Goal: Information Seeking & Learning: Learn about a topic

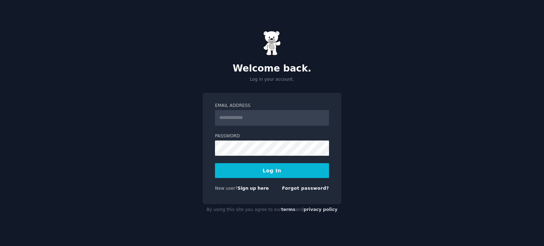
click at [234, 119] on input "Email Address" at bounding box center [272, 118] width 114 height 16
type input "**********"
click at [262, 174] on button "Log In" at bounding box center [272, 170] width 114 height 15
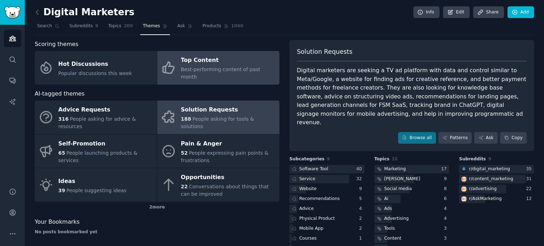
click at [207, 68] on span "Best-performing content of past month" at bounding box center [220, 73] width 79 height 13
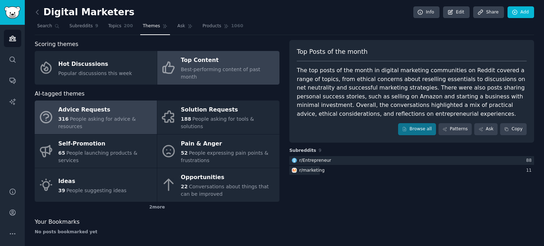
click at [100, 116] on span "People asking for advice & resources" at bounding box center [97, 122] width 78 height 13
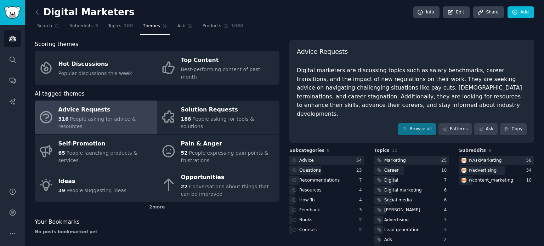
scroll to position [10, 0]
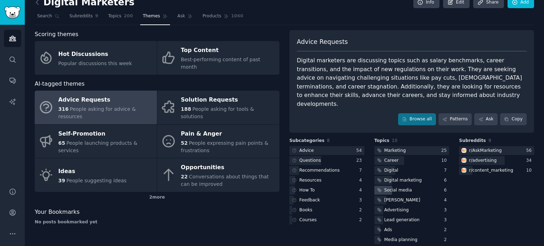
click at [386, 187] on div "Social media" at bounding box center [398, 190] width 28 height 6
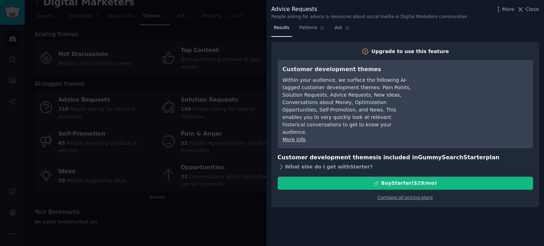
click at [282, 163] on icon at bounding box center [281, 166] width 7 height 7
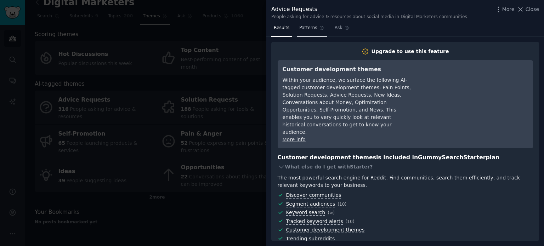
click at [307, 29] on span "Patterns" at bounding box center [308, 28] width 18 height 6
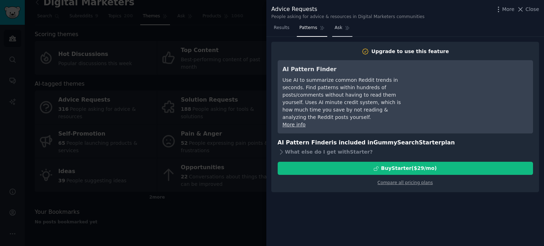
click at [338, 28] on span "Ask" at bounding box center [339, 28] width 8 height 6
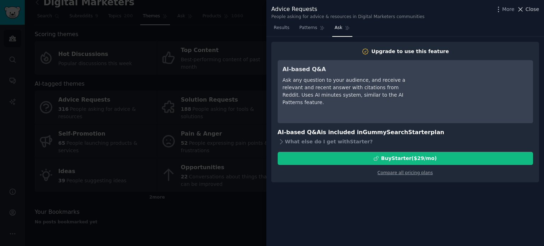
click at [521, 10] on icon at bounding box center [521, 9] width 4 height 4
